Goal: Information Seeking & Learning: Learn about a topic

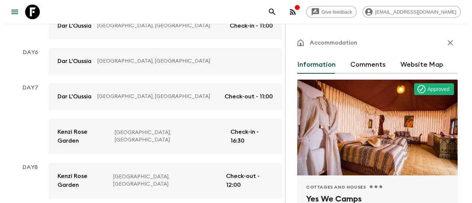
scroll to position [369, 0]
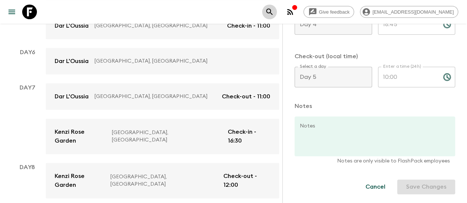
click at [274, 12] on icon "search adventures" at bounding box center [269, 11] width 9 height 9
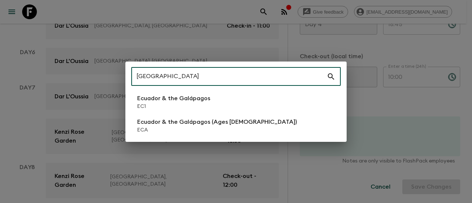
type input "[GEOGRAPHIC_DATA]"
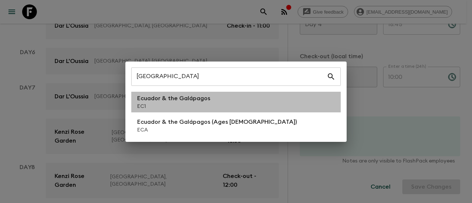
click at [182, 98] on p "Ecuador & the Galápagos" at bounding box center [173, 98] width 73 height 9
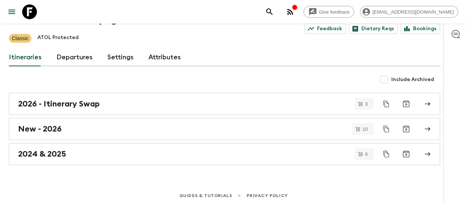
scroll to position [46, 0]
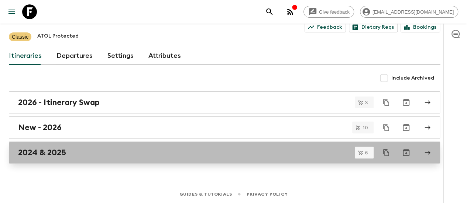
click at [73, 144] on link "2024 & 2025" at bounding box center [224, 153] width 431 height 22
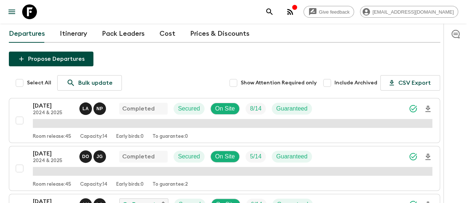
drag, startPoint x: 81, startPoint y: 25, endPoint x: 75, endPoint y: 34, distance: 11.1
click at [81, 25] on div "All itineraries [GEOGRAPHIC_DATA] & the Galápagos (EC1) 2024 & 2025 Feedback Di…" at bounding box center [224, 194] width 449 height 432
click at [83, 37] on link "Itinerary" at bounding box center [73, 34] width 27 height 18
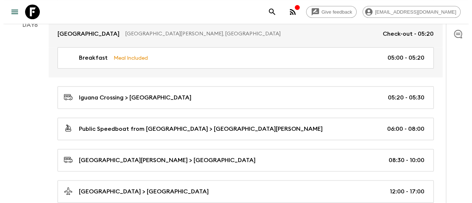
scroll to position [2065, 0]
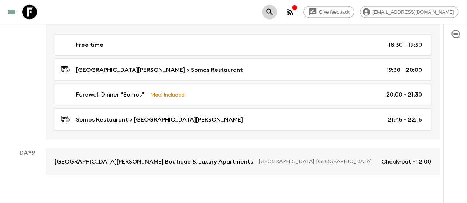
click at [274, 9] on icon "search adventures" at bounding box center [269, 11] width 9 height 9
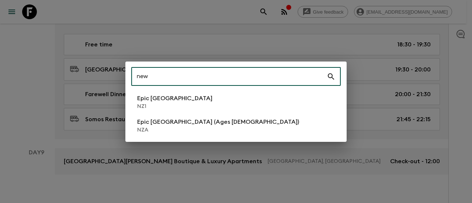
type input "new"
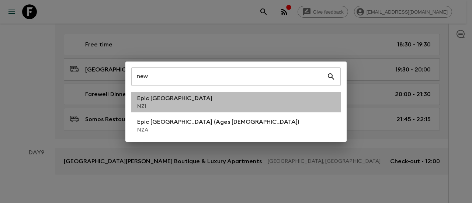
click at [169, 100] on p "Epic [GEOGRAPHIC_DATA]" at bounding box center [174, 98] width 75 height 9
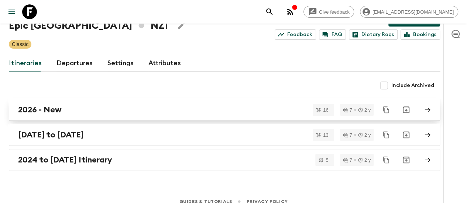
scroll to position [46, 0]
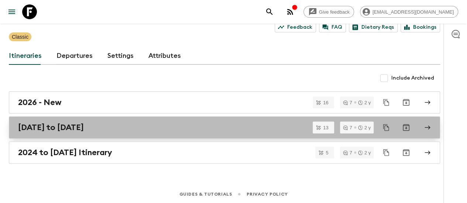
click at [84, 127] on h2 "[DATE] to [DATE]" at bounding box center [51, 128] width 66 height 10
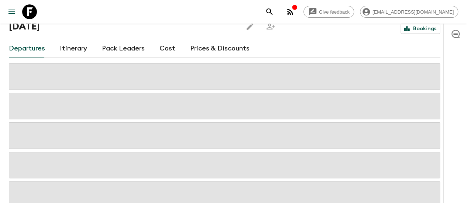
click at [67, 51] on div "Departures Itinerary Pack Leaders Cost Prices & Discounts" at bounding box center [224, 49] width 431 height 18
click at [77, 52] on link "Itinerary" at bounding box center [73, 49] width 27 height 18
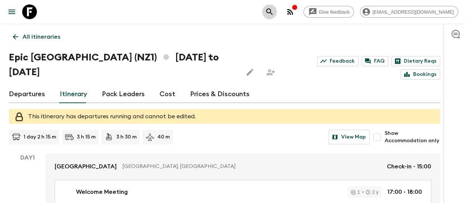
click at [274, 14] on icon "search adventures" at bounding box center [269, 11] width 9 height 9
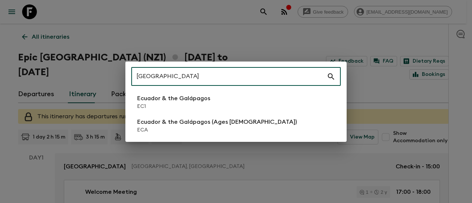
type input "[GEOGRAPHIC_DATA]"
